Goal: Navigation & Orientation: Understand site structure

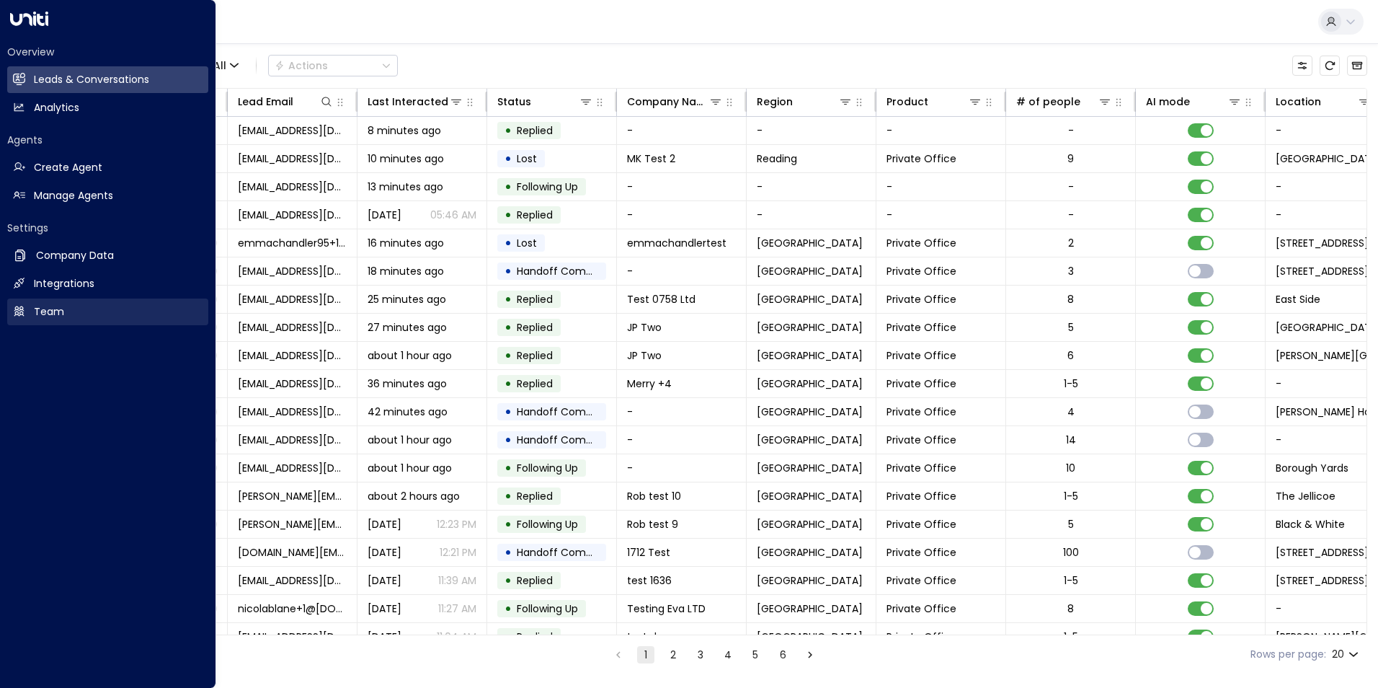
click at [46, 317] on h2 "Team" at bounding box center [49, 311] width 30 height 15
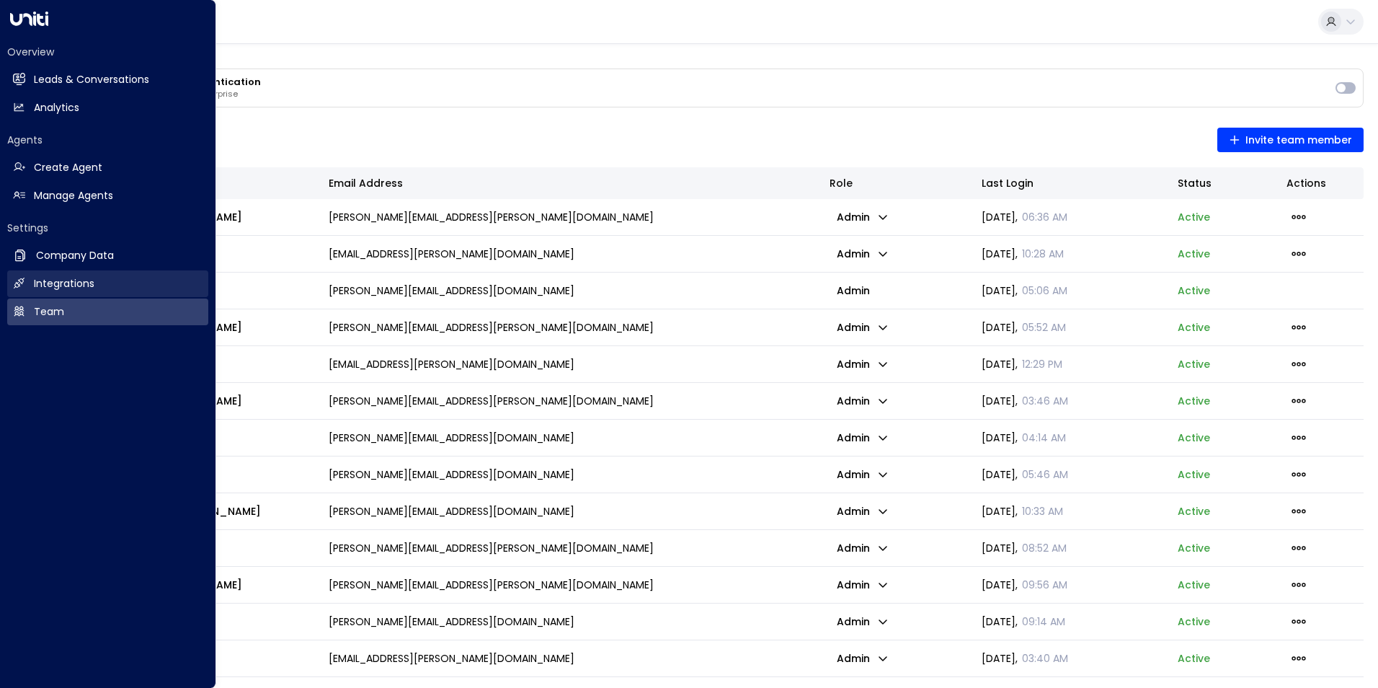
click at [26, 288] on link "Integrations Integrations" at bounding box center [107, 283] width 201 height 27
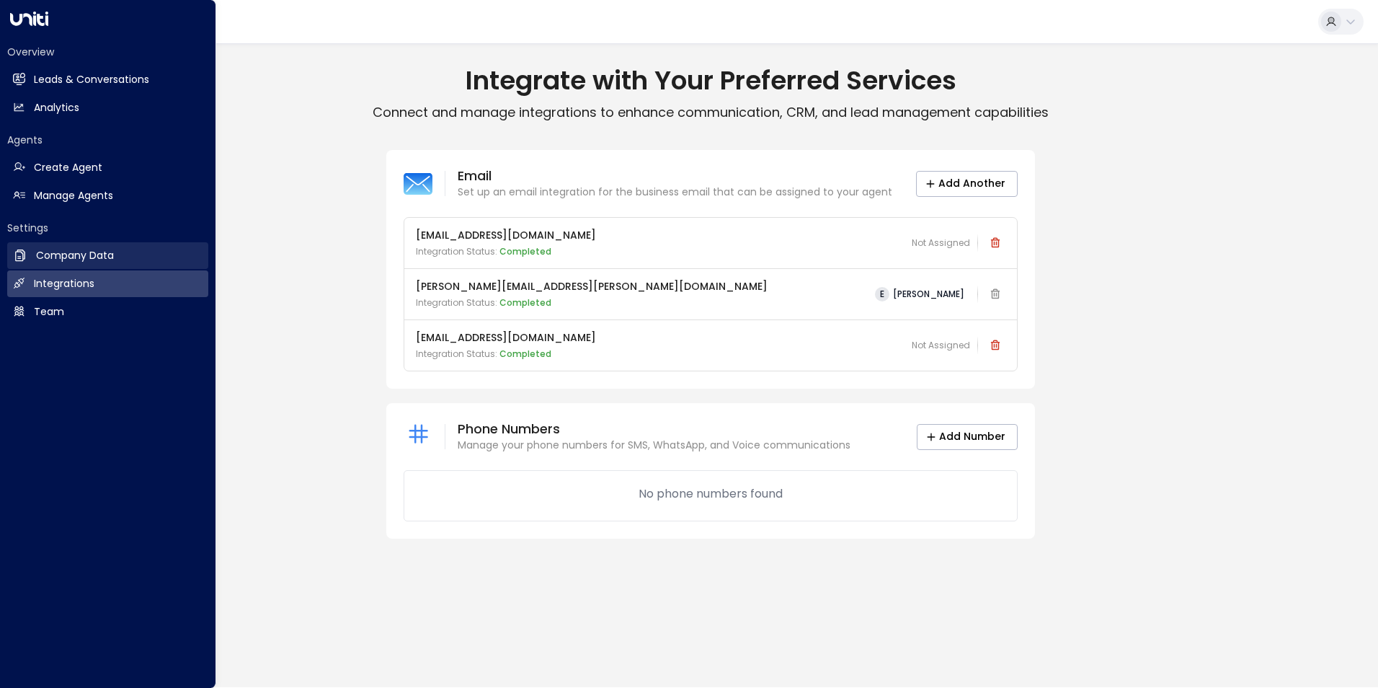
click at [50, 253] on h2 "Company Data" at bounding box center [75, 255] width 78 height 15
